Goal: Information Seeking & Learning: Learn about a topic

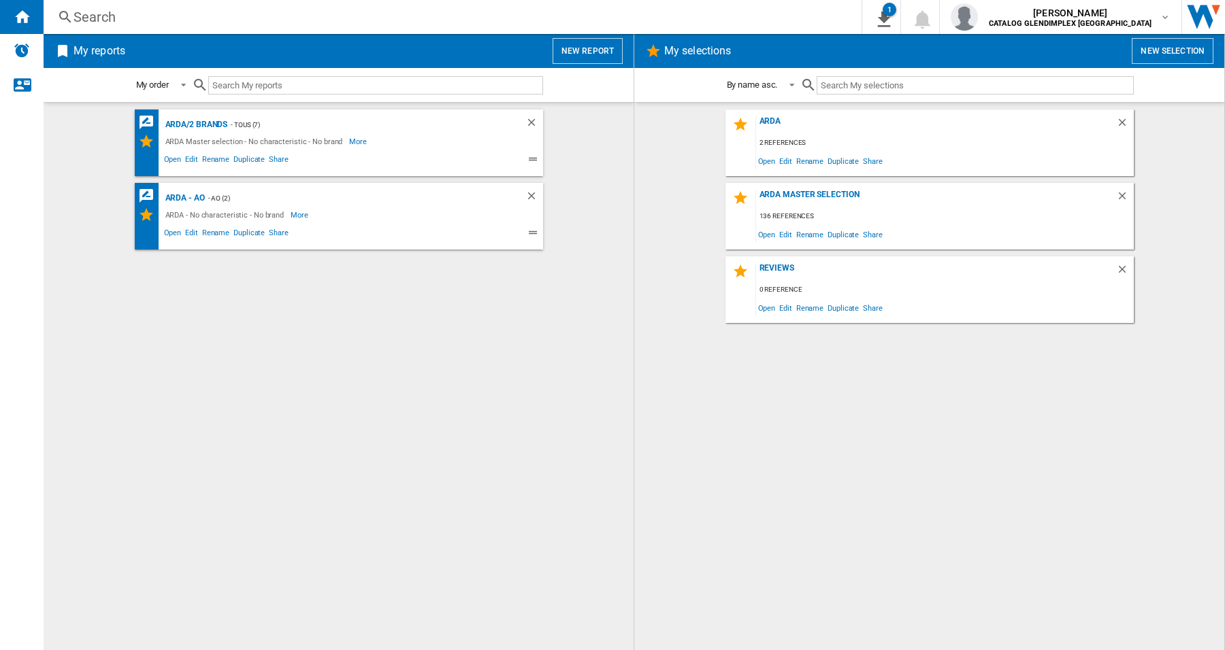
click at [93, 24] on div "Search" at bounding box center [449, 16] width 752 height 19
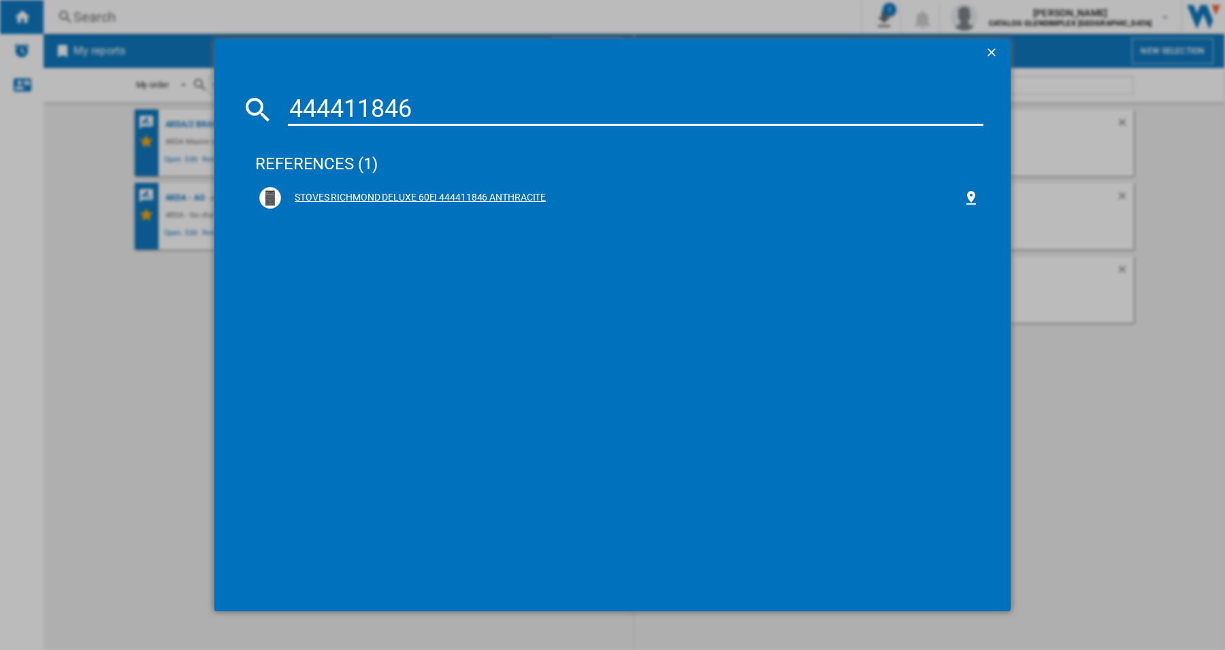
type input "444411846"
click at [435, 197] on div "STOVES RICHMOND DELUXE 60EI 444411846 ANTHRACITE" at bounding box center [622, 198] width 682 height 14
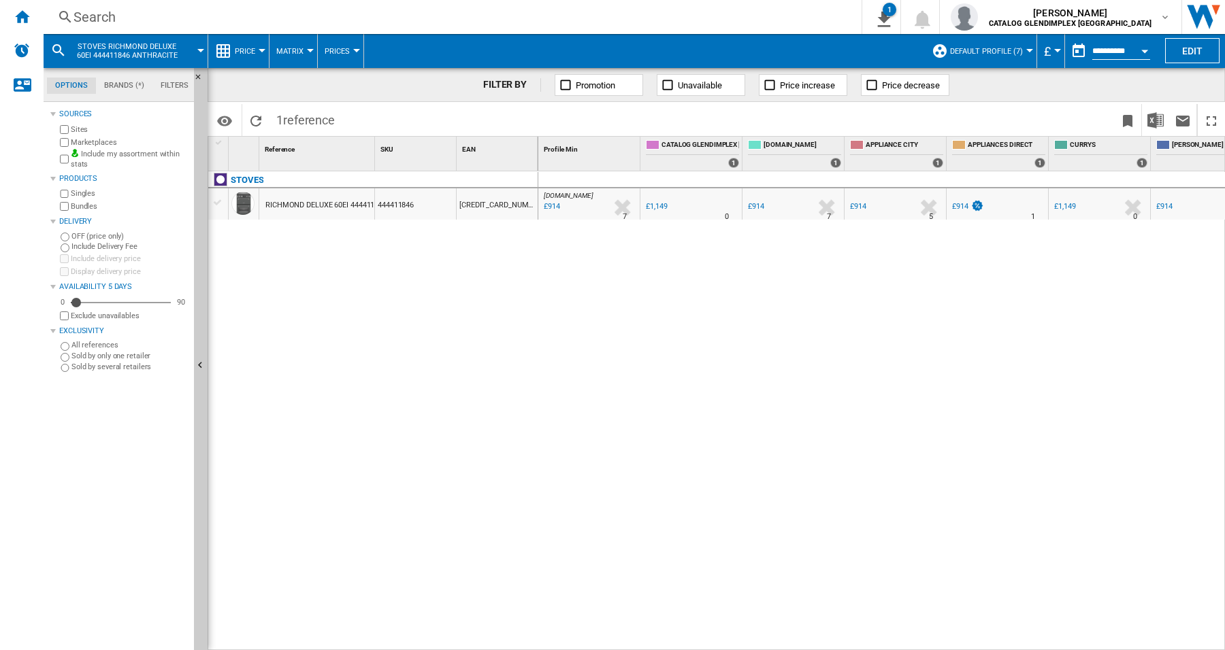
click at [252, 54] on span "Price" at bounding box center [245, 51] width 20 height 9
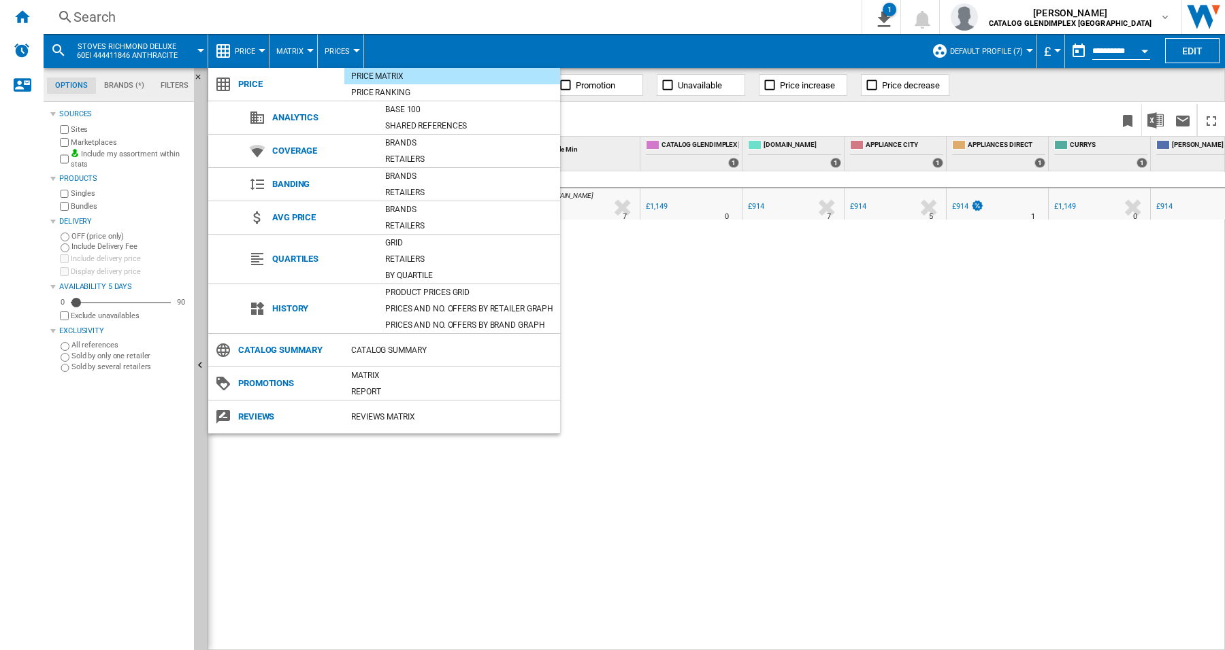
drag, startPoint x: 399, startPoint y: 293, endPoint x: 608, endPoint y: 320, distance: 210.0
click at [400, 293] on div "Product prices grid" at bounding box center [469, 293] width 182 height 14
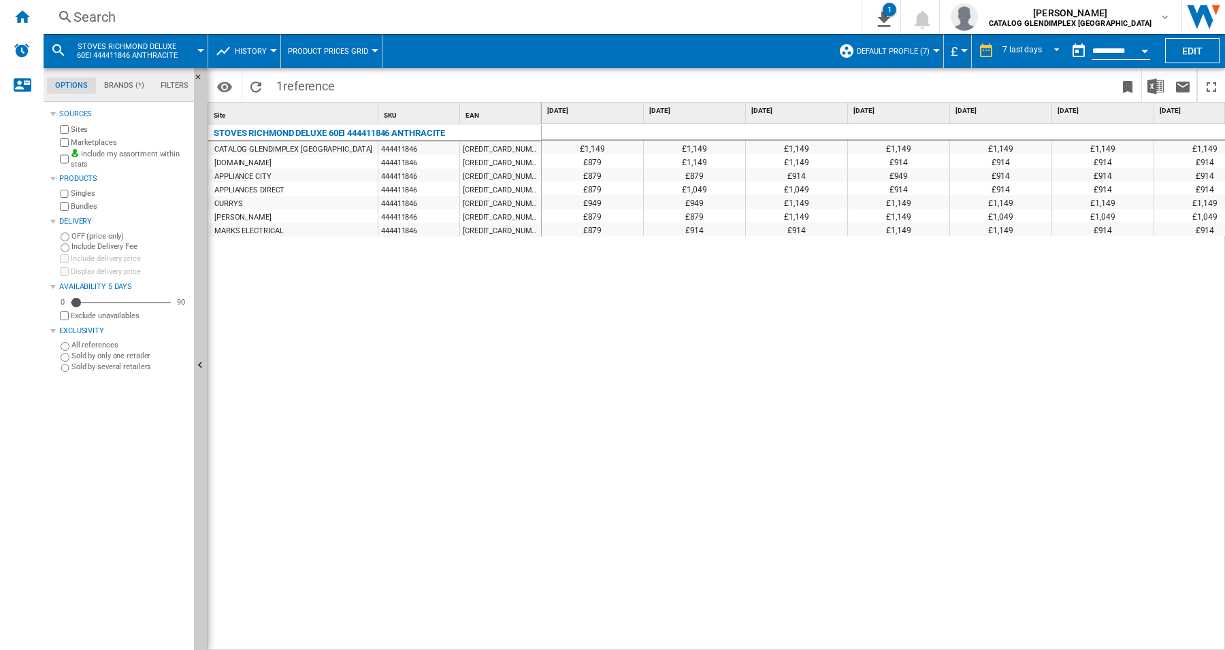
scroll to position [0, 21]
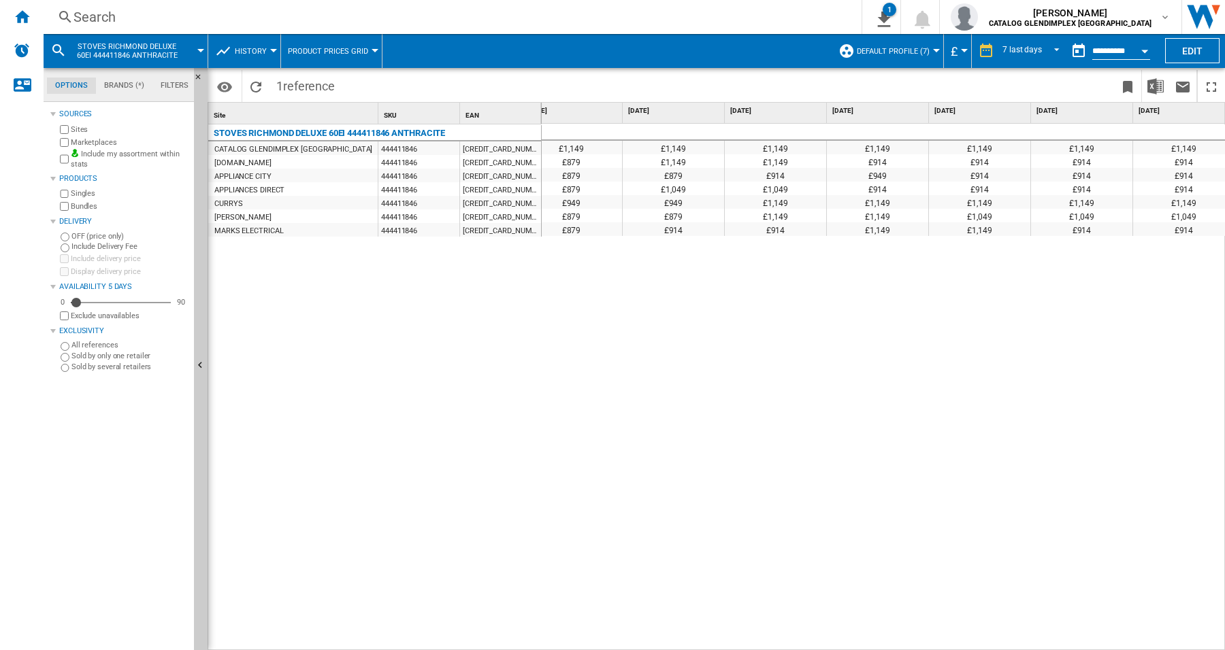
click at [919, 511] on div "£1,149 £1,149 £1,149 £1,149 £1,149 £1,149 £1,149 £1,149 £879 £1,149 £1,149 £914…" at bounding box center [884, 387] width 684 height 527
click at [229, 333] on div "STOVES RICHMOND DELUXE 60EI 444411846 ANTHRACITE CATALOG GLENDIMPLEX [GEOGRAPHI…" at bounding box center [374, 385] width 333 height 520
click at [1163, 20] on md-icon "button" at bounding box center [1164, 17] width 11 height 11
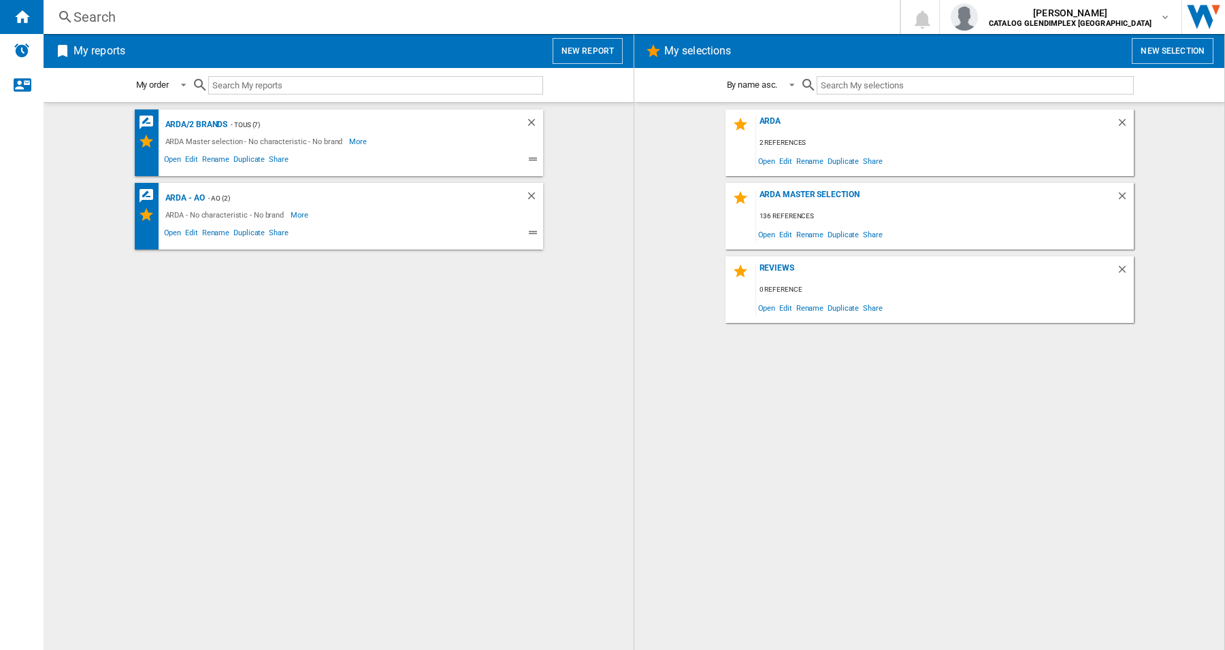
drag, startPoint x: 859, startPoint y: 437, endPoint x: 893, endPoint y: 417, distance: 38.7
click at [861, 437] on div "ARDA 2 references Open Edit Rename Duplicate Share ARDA Master selection 136 re…" at bounding box center [929, 377] width 563 height 534
